Goal: Transaction & Acquisition: Purchase product/service

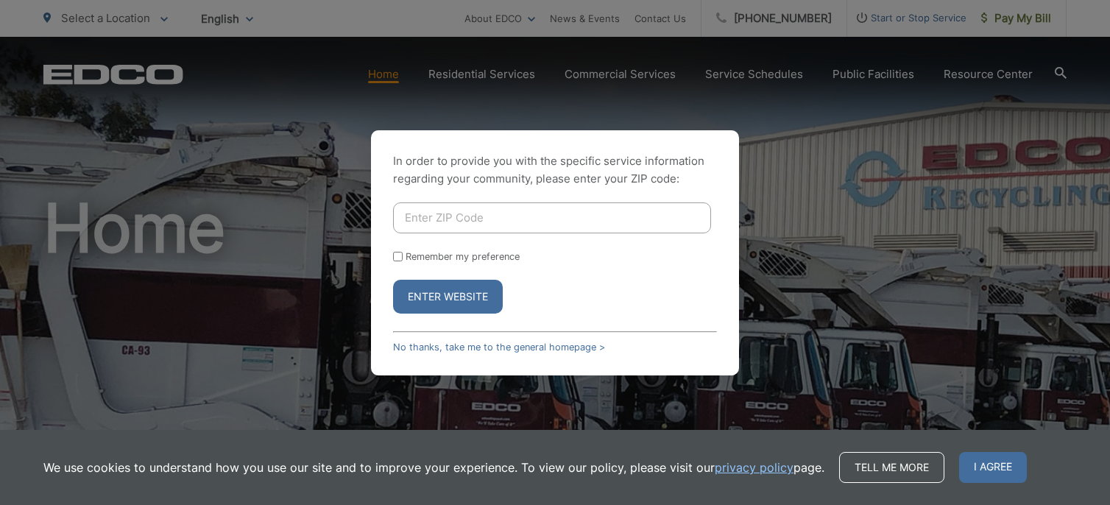
click at [495, 222] on input "Enter ZIP Code" at bounding box center [552, 217] width 318 height 31
type input "92024"
click at [398, 252] on input "Remember my preference" at bounding box center [398, 257] width 10 height 10
checkbox input "true"
click at [418, 285] on button "Enter Website" at bounding box center [448, 297] width 110 height 34
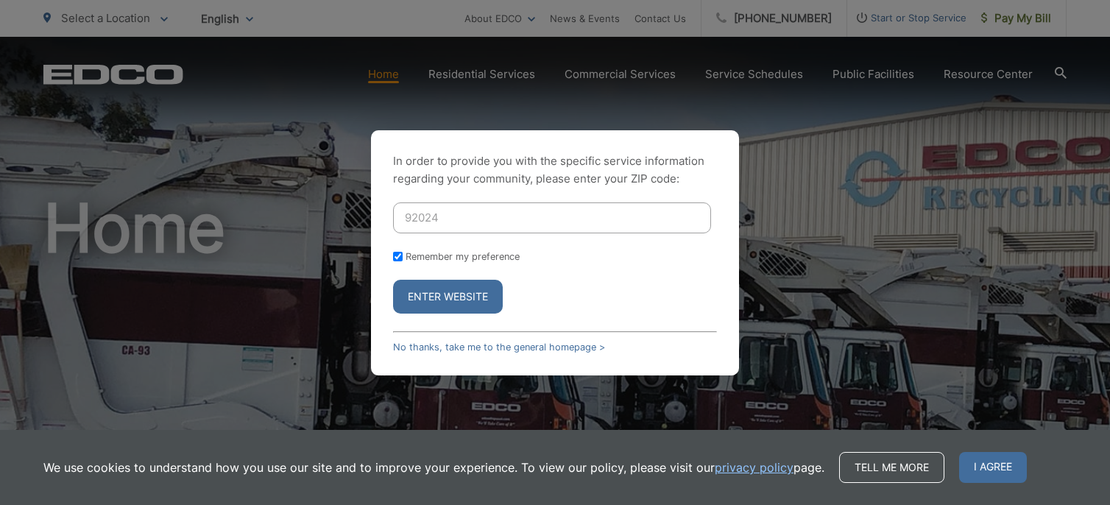
click at [419, 291] on button "Enter Website" at bounding box center [448, 297] width 110 height 34
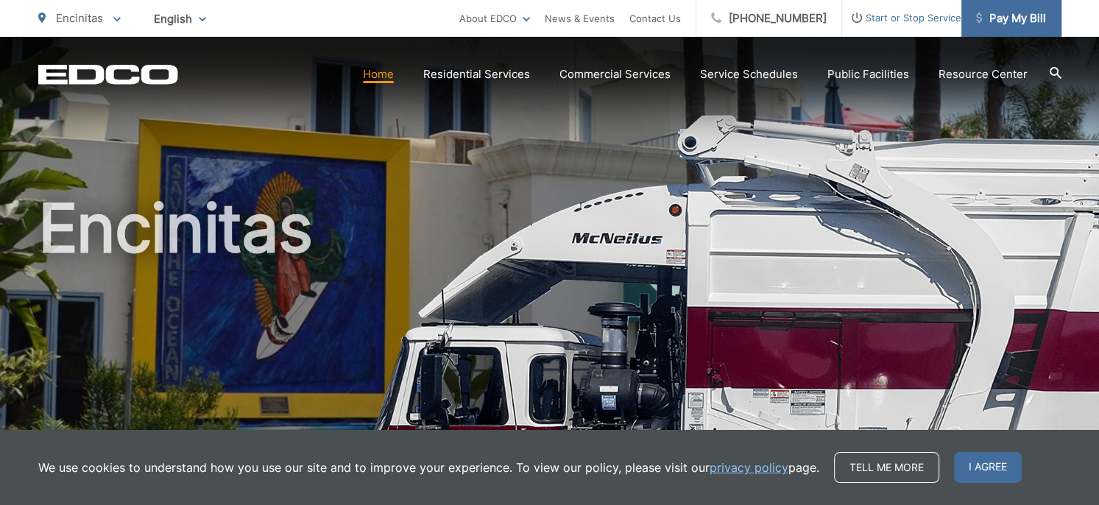
click at [1001, 17] on span "Pay My Bill" at bounding box center [1011, 19] width 70 height 18
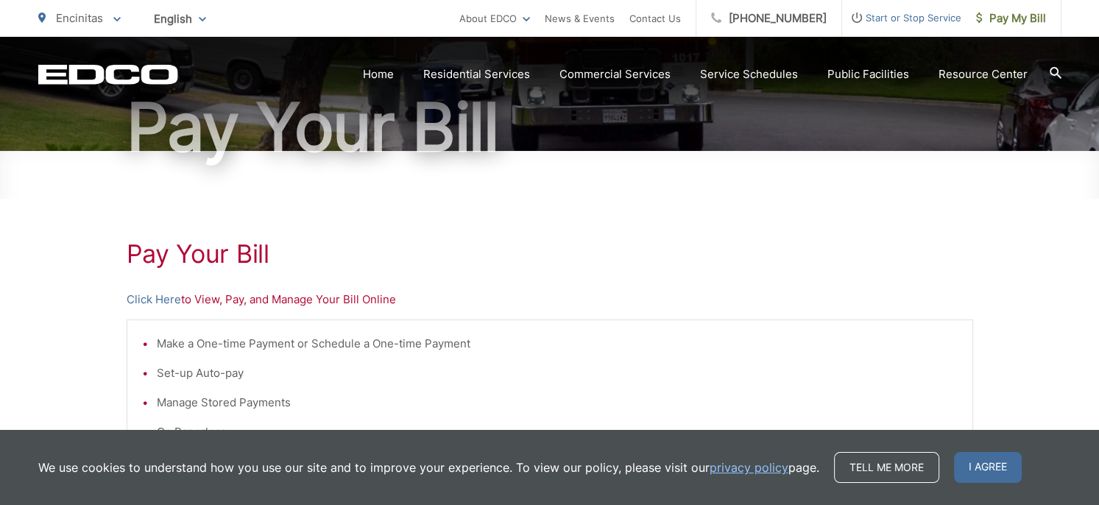
scroll to position [147, 0]
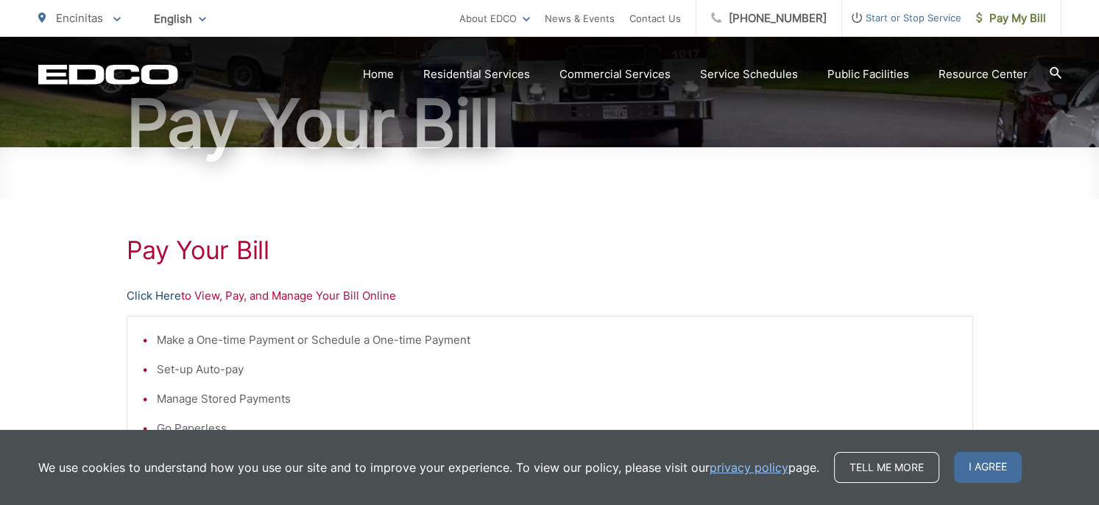
click at [165, 298] on link "Click Here" at bounding box center [154, 296] width 54 height 18
